Goal: Information Seeking & Learning: Understand process/instructions

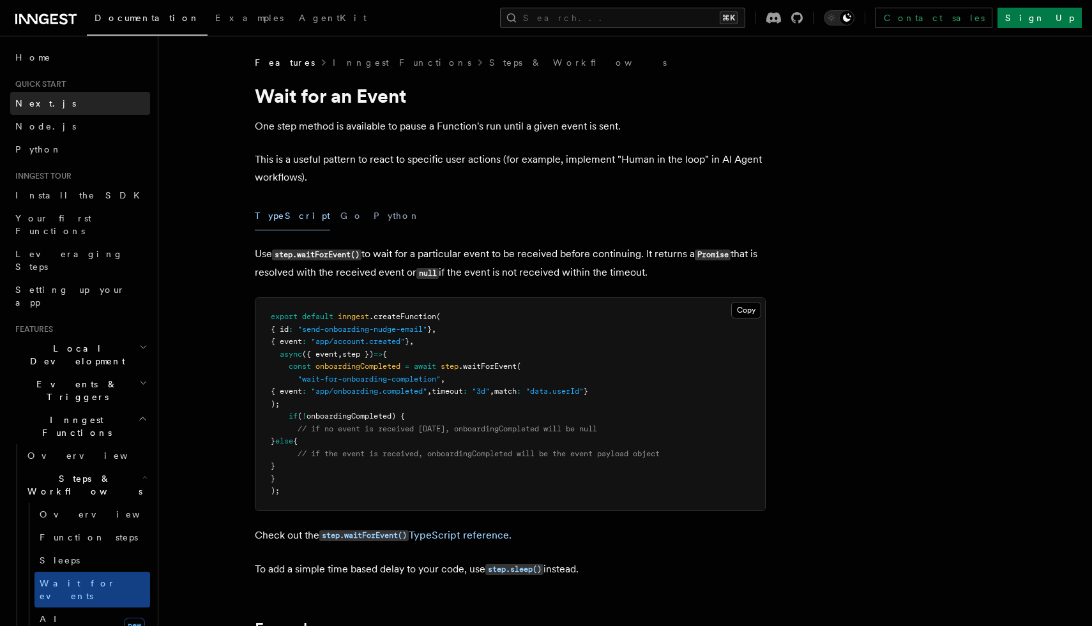
click at [40, 100] on span "Next.js" at bounding box center [45, 103] width 61 height 10
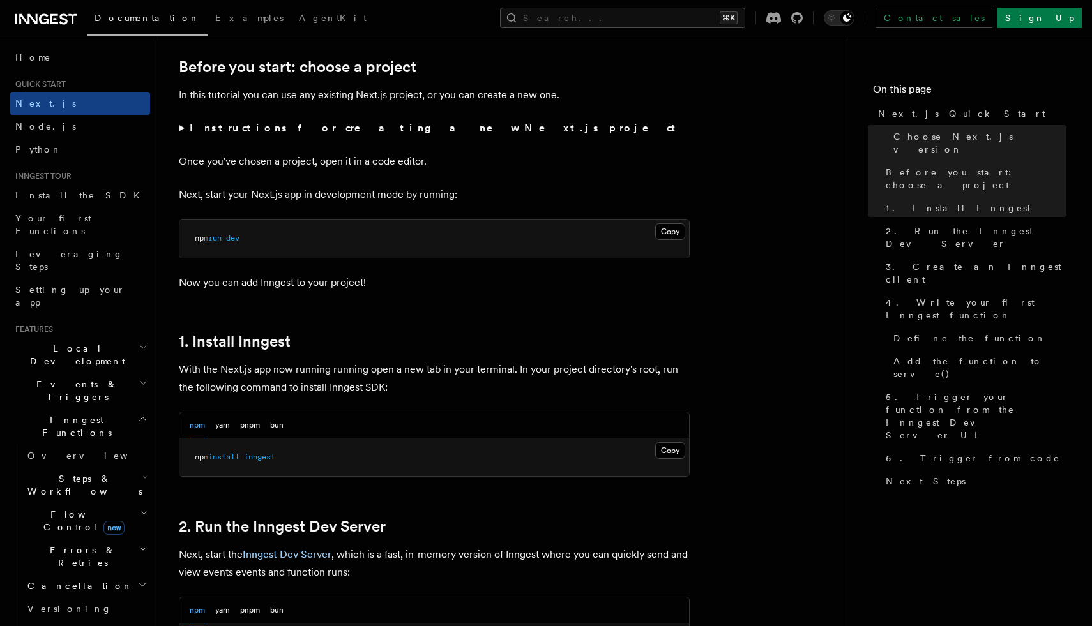
scroll to position [451, 0]
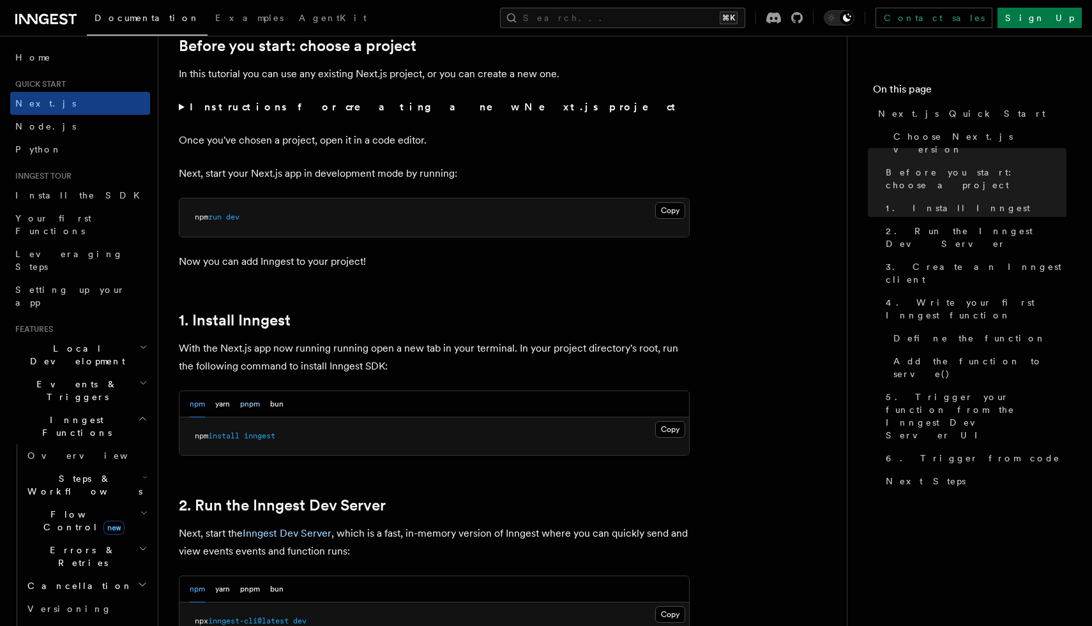
click at [252, 407] on button "pnpm" at bounding box center [250, 404] width 20 height 26
click at [679, 433] on button "Copy Copied" at bounding box center [670, 429] width 30 height 17
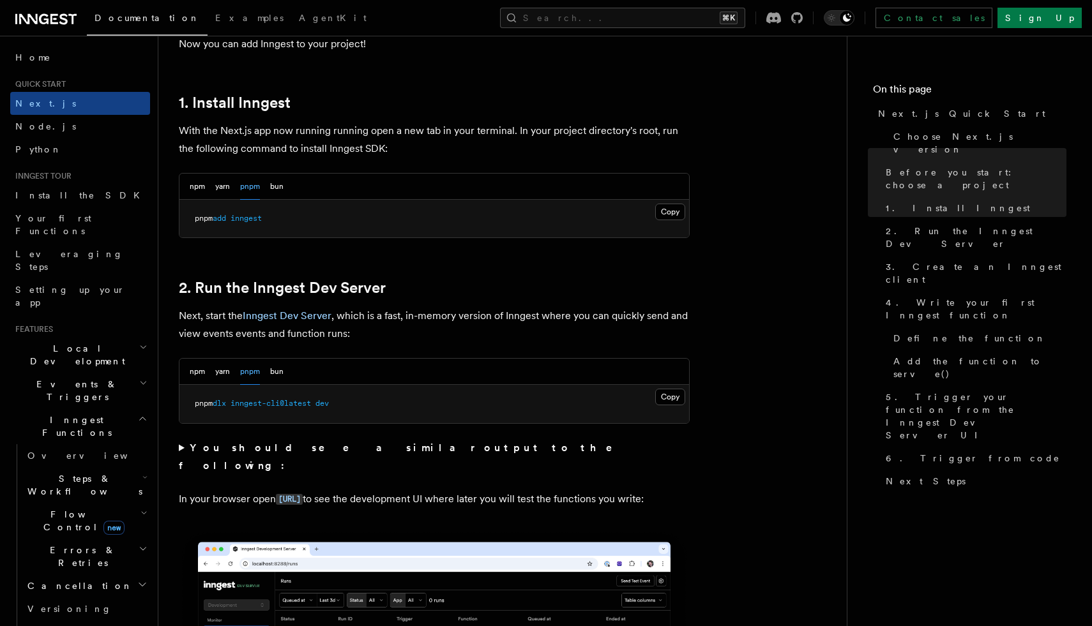
scroll to position [674, 0]
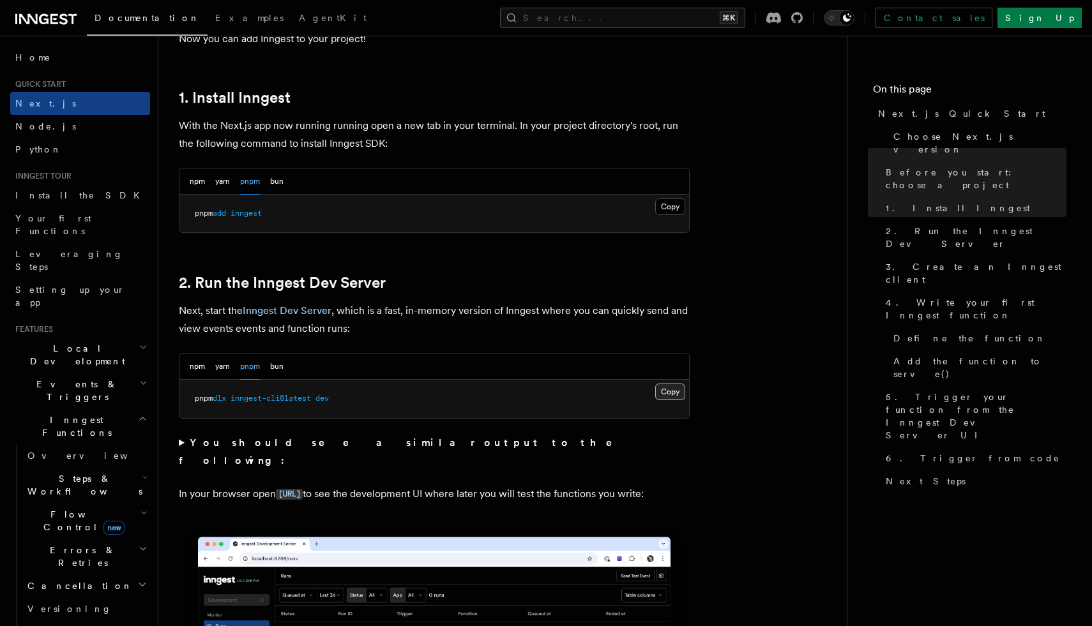
click at [667, 390] on button "Copy Copied" at bounding box center [670, 392] width 30 height 17
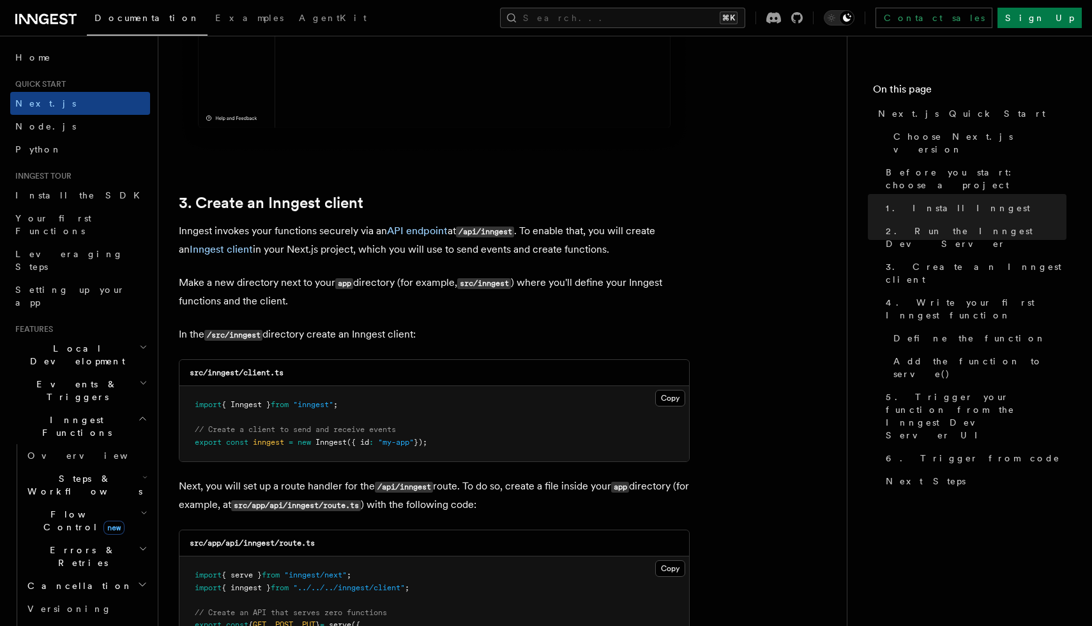
scroll to position [1369, 0]
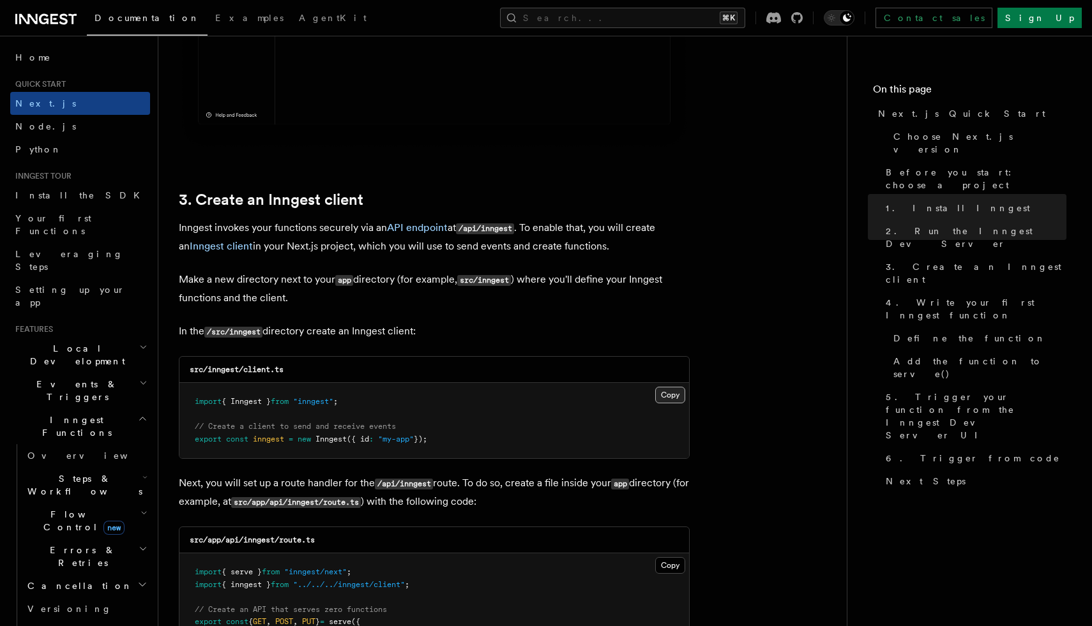
click at [667, 396] on button "Copy Copied" at bounding box center [670, 395] width 30 height 17
click at [677, 395] on button "Copy Copied" at bounding box center [670, 395] width 30 height 17
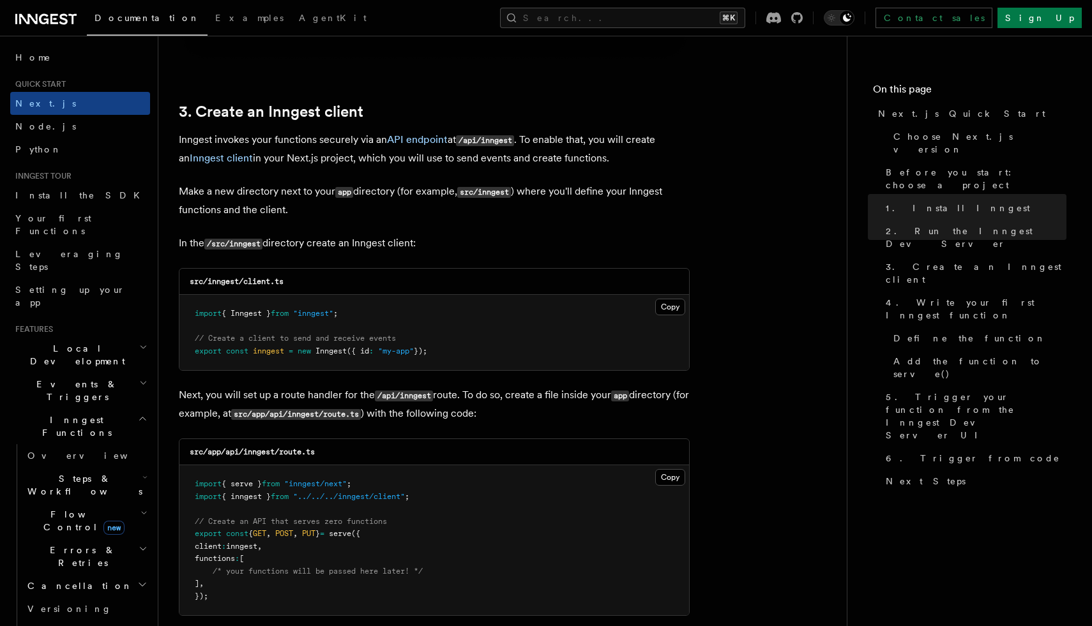
scroll to position [1502, 0]
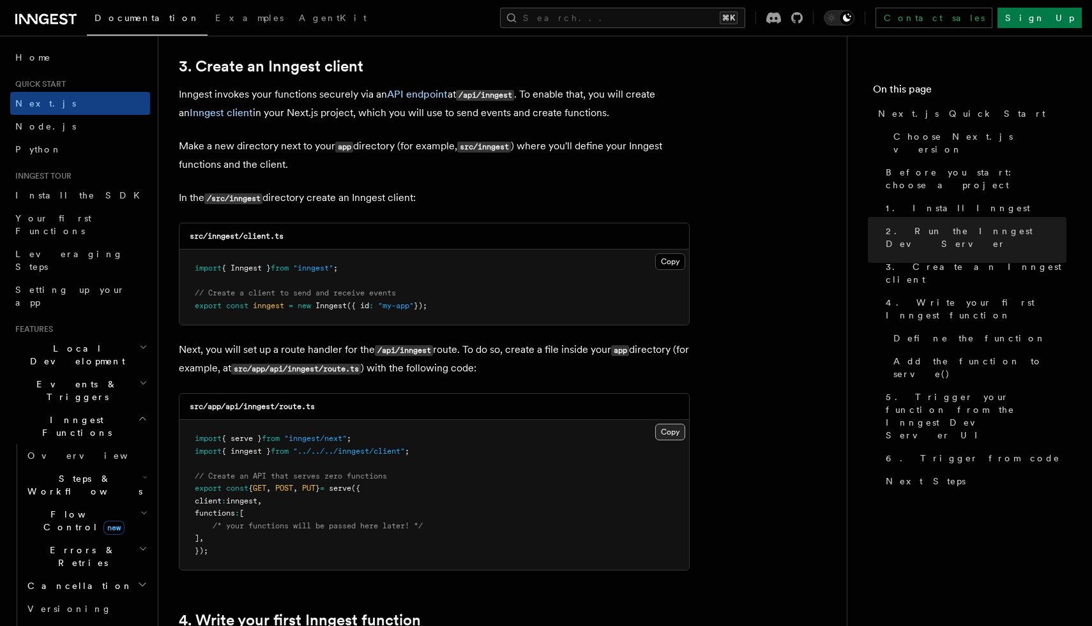
click at [667, 439] on button "Copy Copied" at bounding box center [670, 432] width 30 height 17
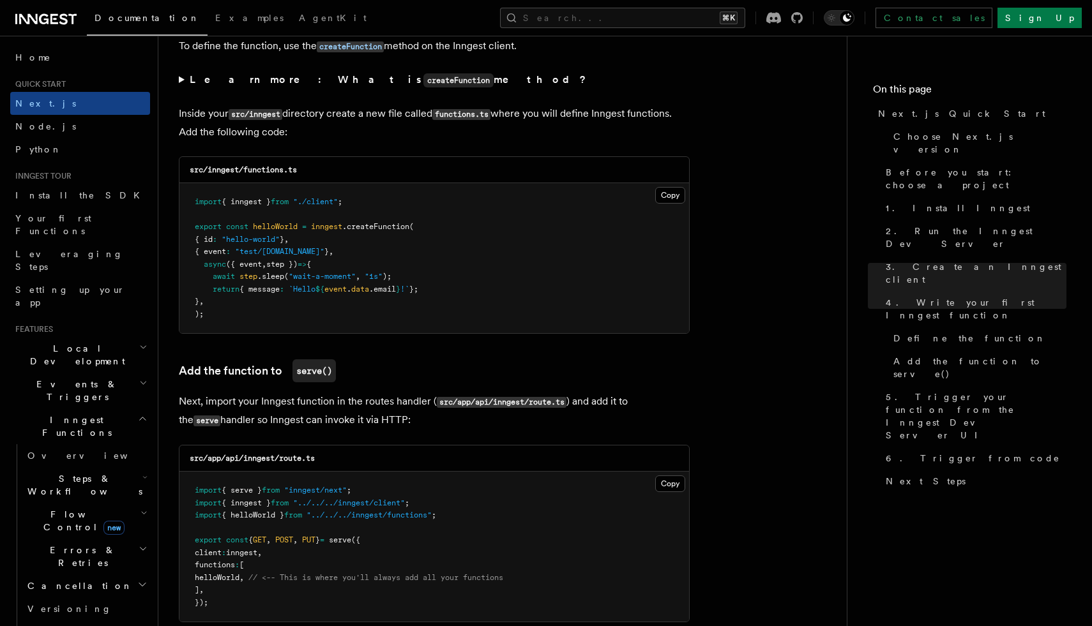
scroll to position [2215, 0]
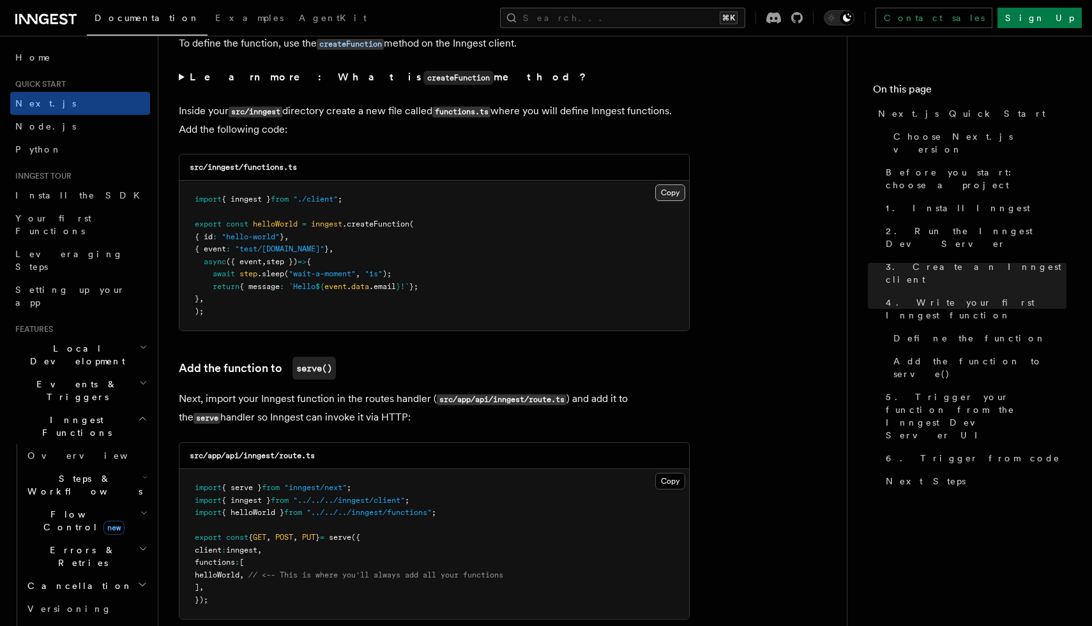
click at [673, 197] on button "Copy Copied" at bounding box center [670, 193] width 30 height 17
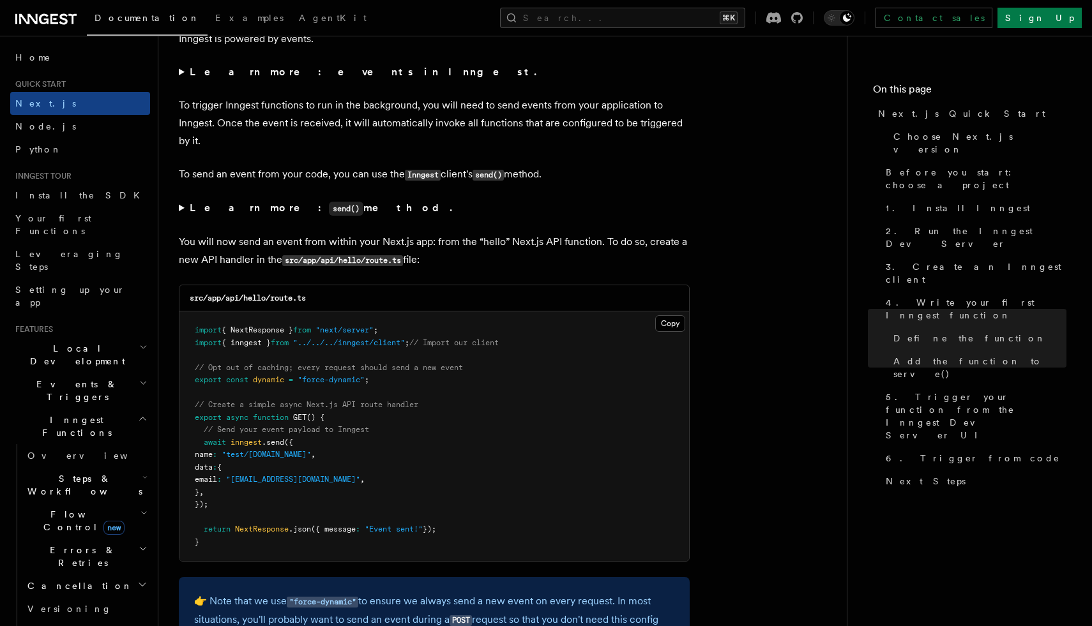
scroll to position [6540, 0]
